Goal: Find specific page/section: Find specific page/section

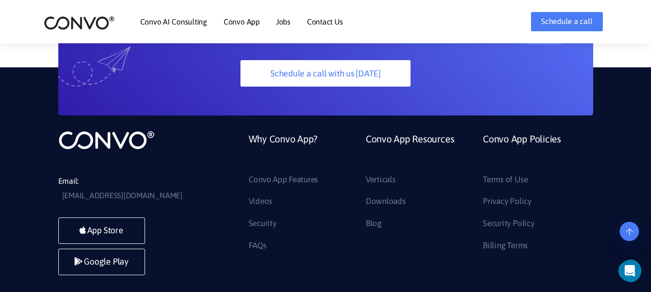
scroll to position [2622, 0]
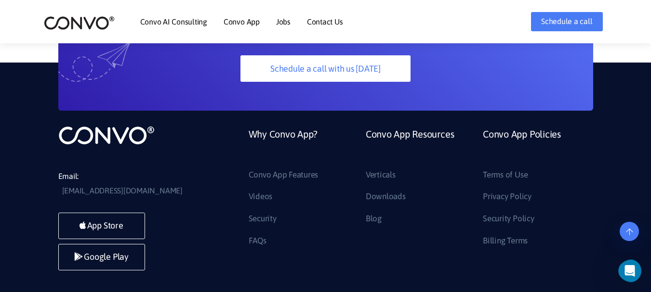
click at [280, 24] on link "Jobs" at bounding box center [283, 22] width 14 height 8
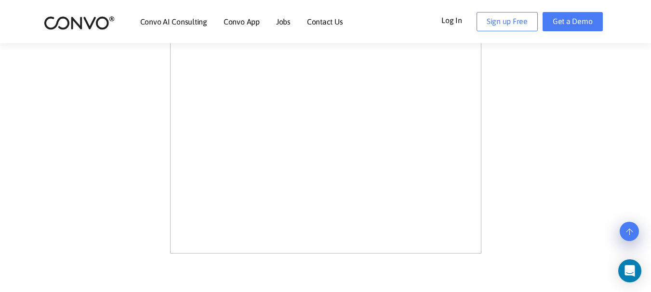
scroll to position [726, 0]
drag, startPoint x: 657, startPoint y: 27, endPoint x: 653, endPoint y: 240, distance: 213.4
click at [650, 240] on html "Skip to the content Convo AI Consulting Convo App Convo App Features Jobs Conta…" at bounding box center [325, 246] width 651 height 1945
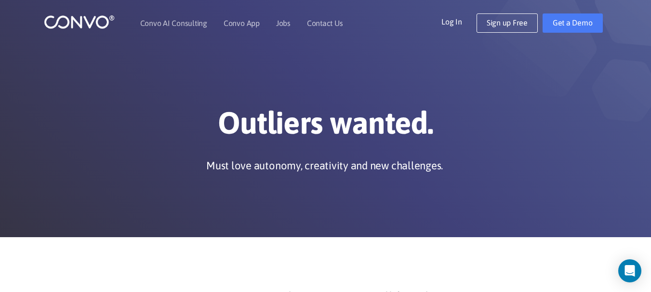
scroll to position [0, 0]
